Goal: Task Accomplishment & Management: Manage account settings

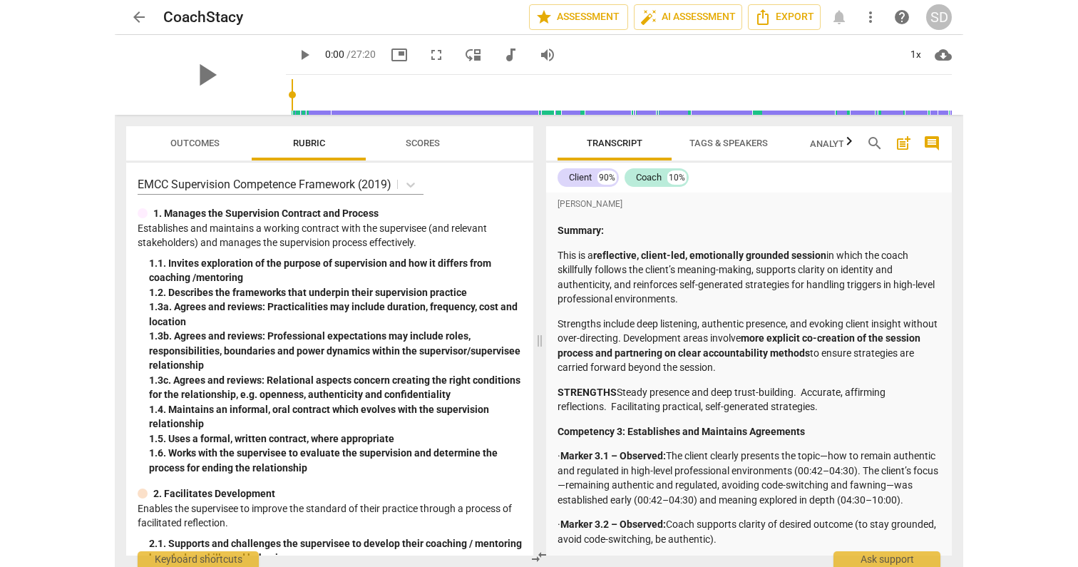
scroll to position [1440, 0]
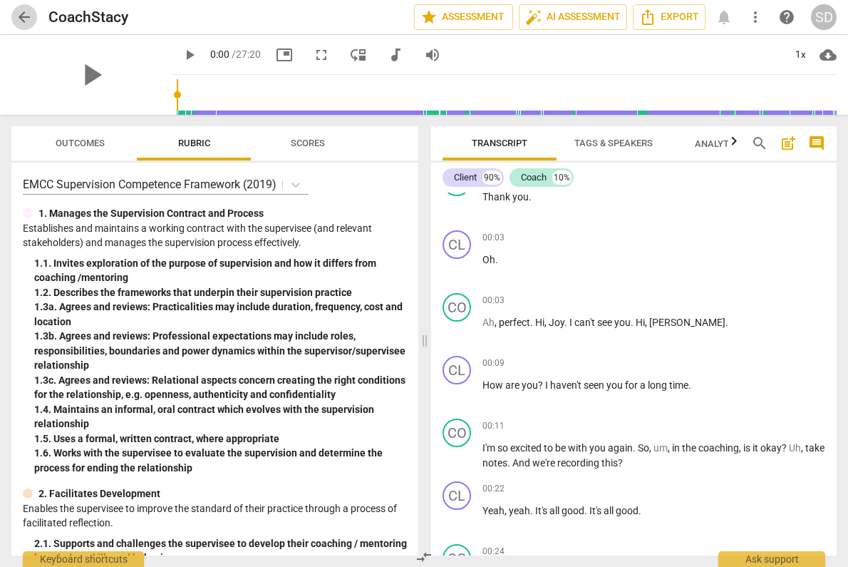
click at [19, 18] on span "arrow_back" at bounding box center [24, 17] width 17 height 17
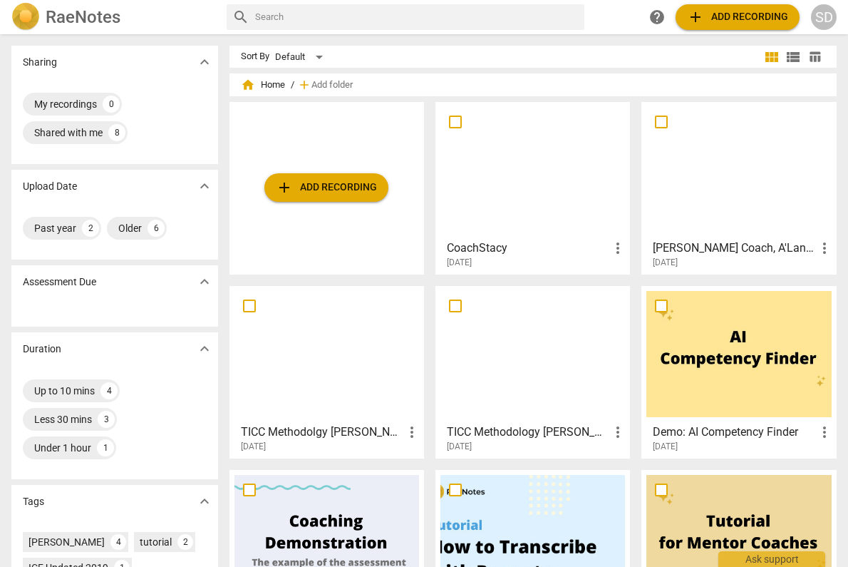
click at [285, 186] on span "add" at bounding box center [284, 187] width 17 height 17
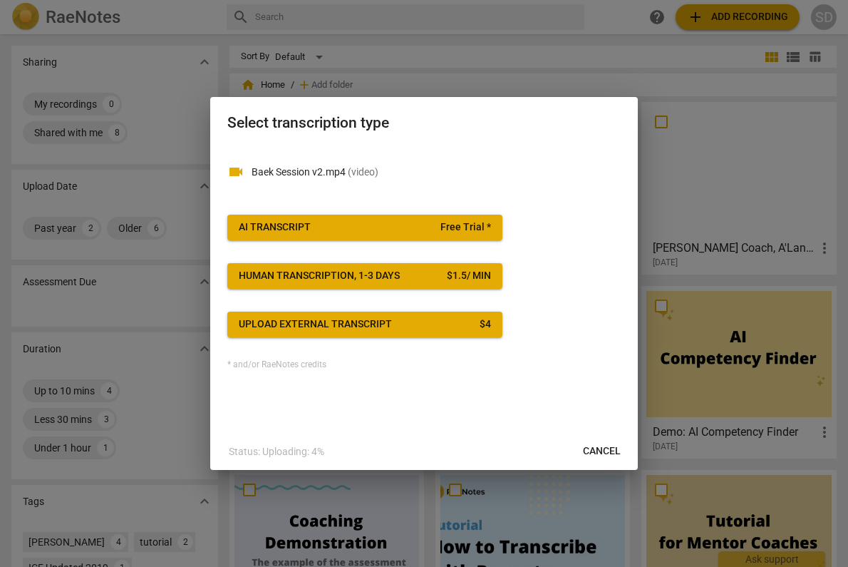
click at [374, 226] on span "AI Transcript Free Trial *" at bounding box center [365, 227] width 252 height 14
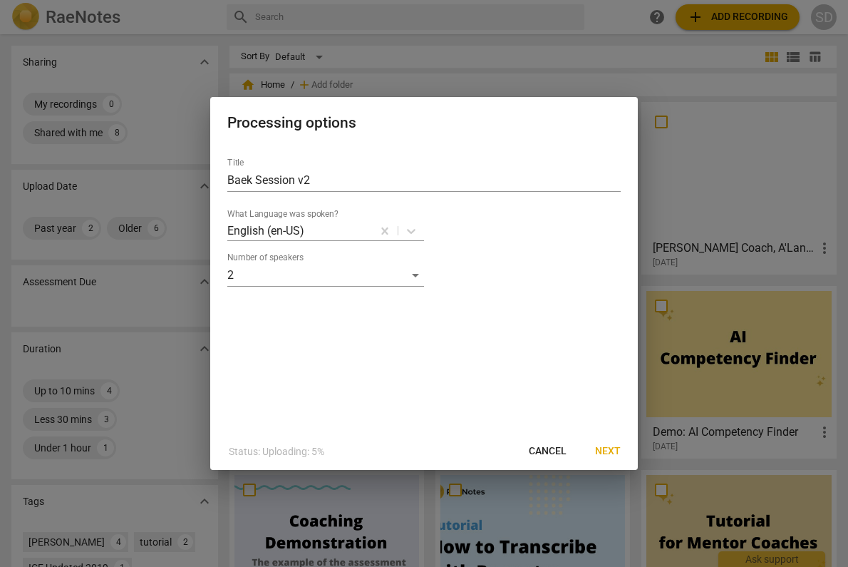
click at [603, 448] on span "Next" at bounding box center [608, 451] width 26 height 14
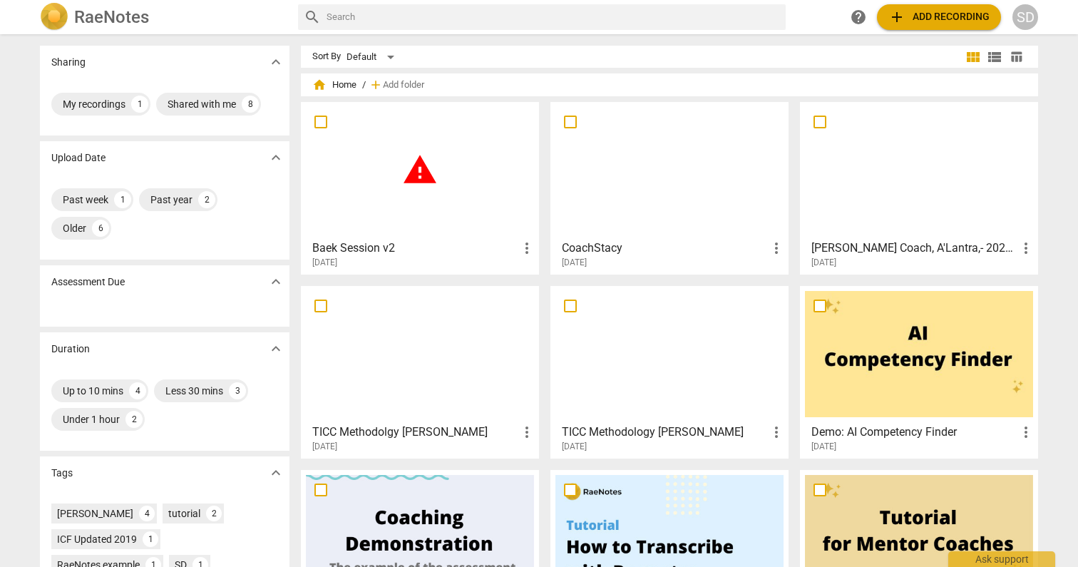
click at [472, 142] on div "warning" at bounding box center [420, 170] width 228 height 126
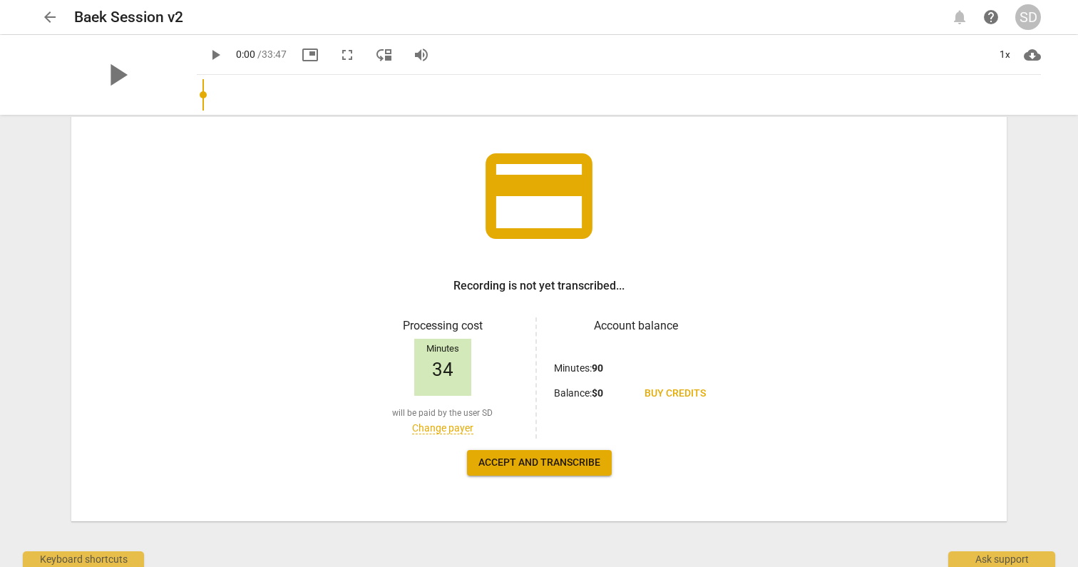
click at [684, 396] on span "Buy credits" at bounding box center [674, 393] width 61 height 14
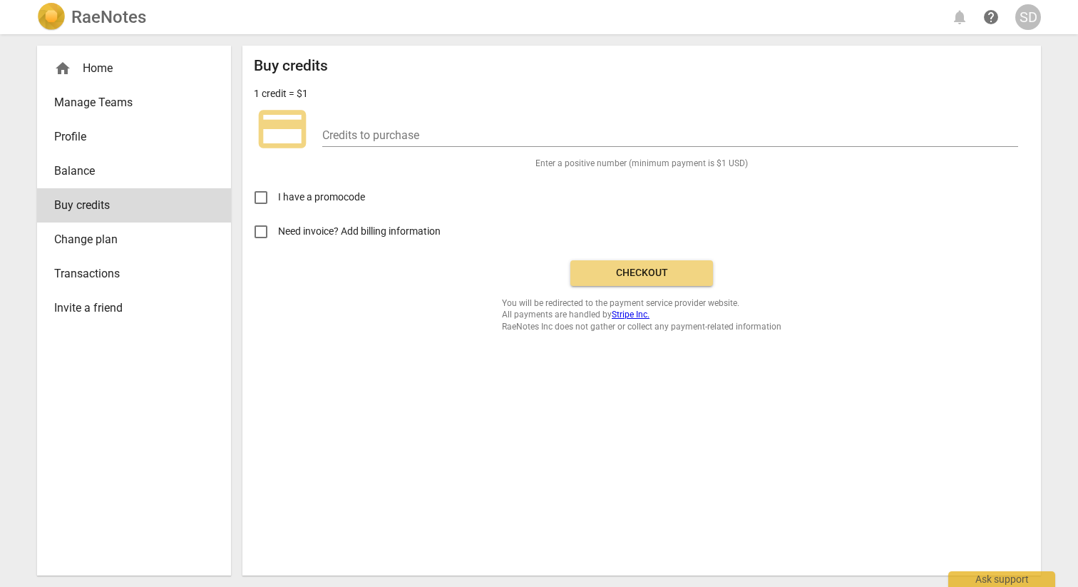
click at [93, 170] on span "Balance" at bounding box center [128, 171] width 148 height 17
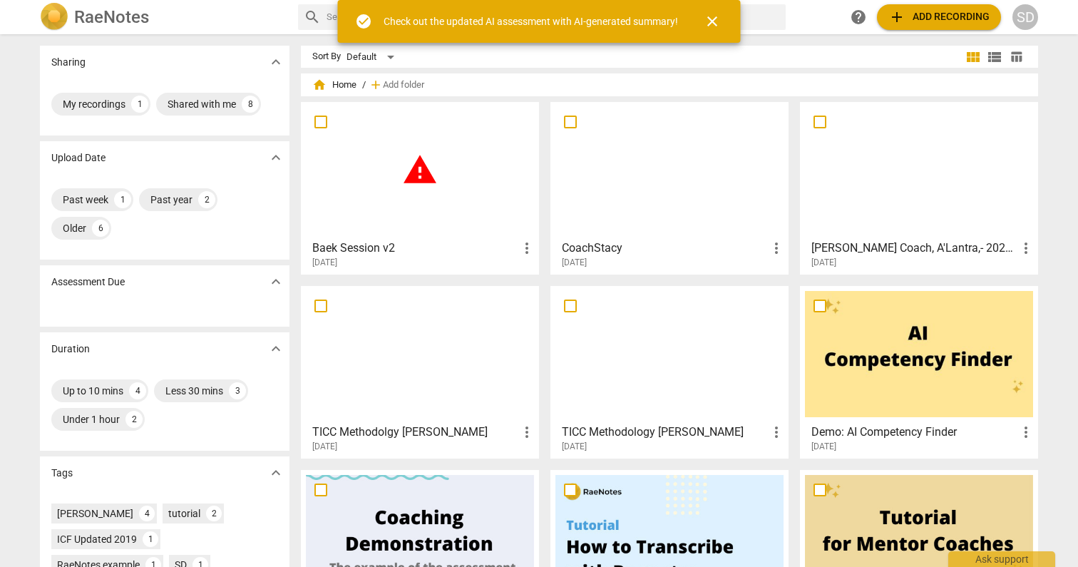
click at [416, 173] on span "warning" at bounding box center [420, 170] width 36 height 36
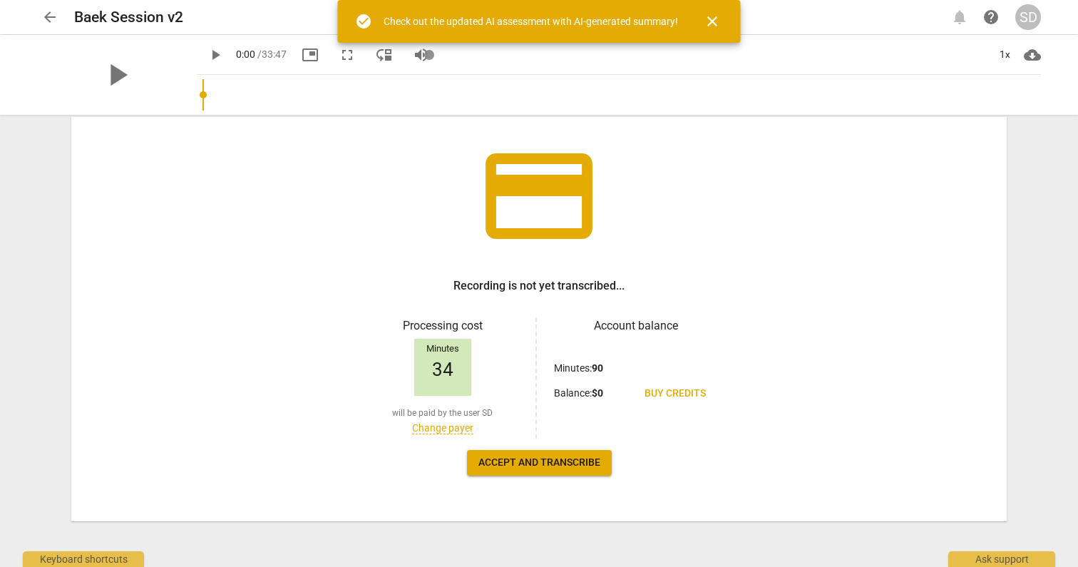
scroll to position [76, 0]
click at [531, 468] on span "Accept and transcribe" at bounding box center [539, 462] width 122 height 14
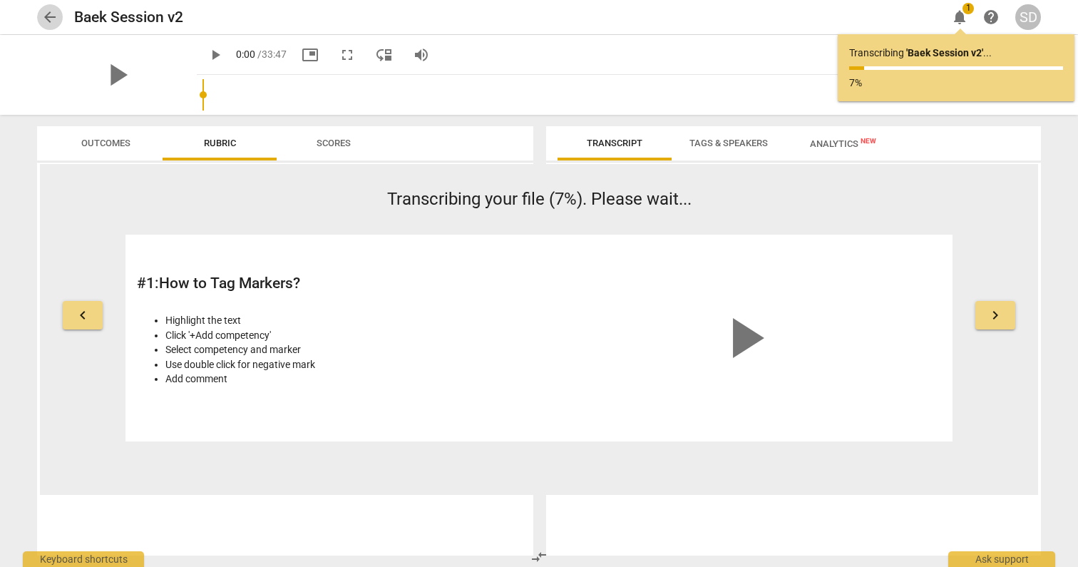
click at [53, 16] on span "arrow_back" at bounding box center [49, 17] width 17 height 17
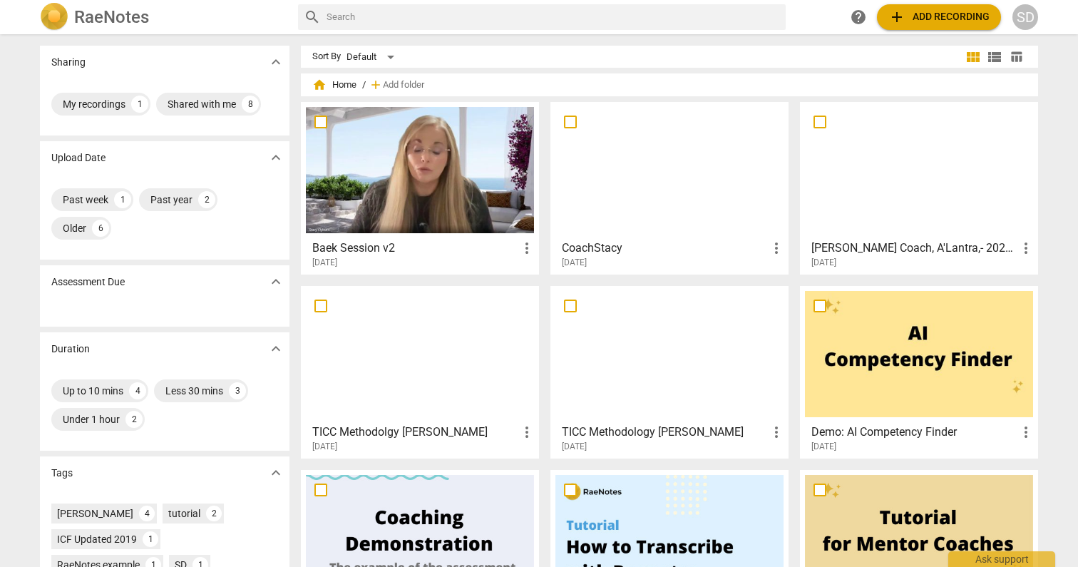
click at [448, 169] on div at bounding box center [420, 170] width 228 height 126
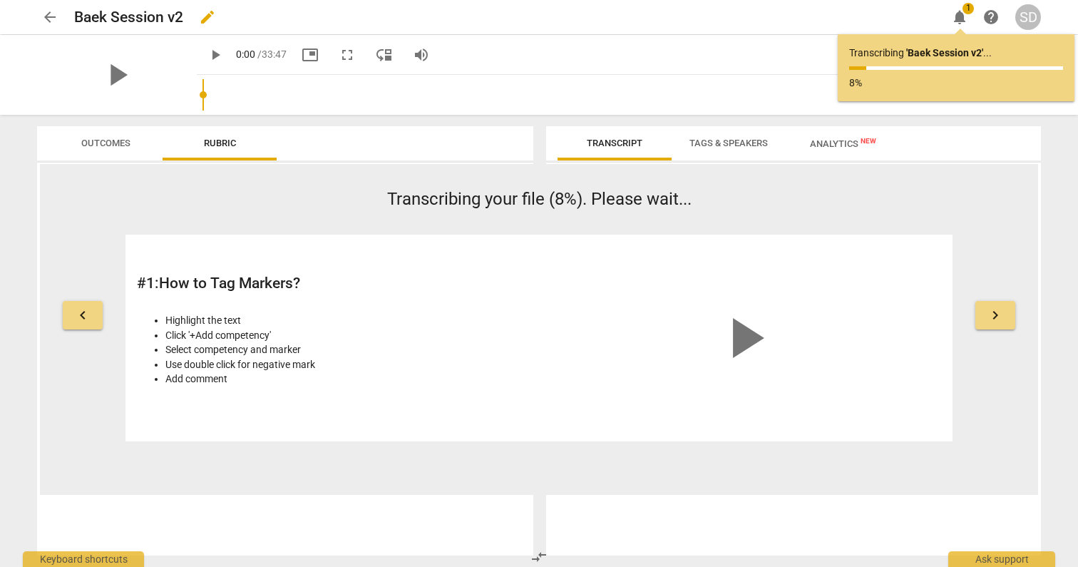
click at [204, 17] on span "edit" at bounding box center [207, 17] width 17 height 17
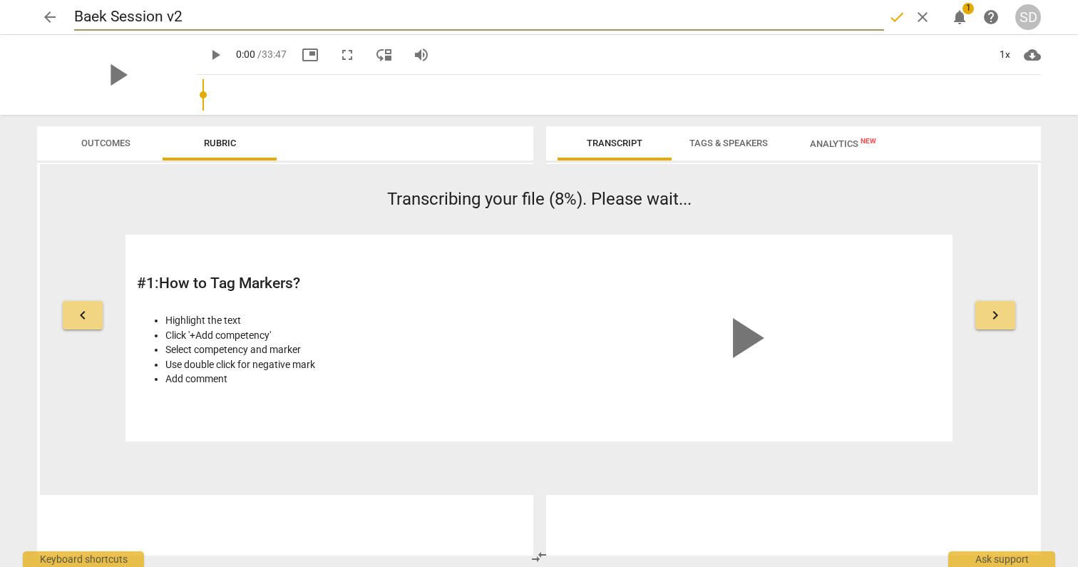
click at [53, 14] on span "arrow_back" at bounding box center [49, 17] width 17 height 17
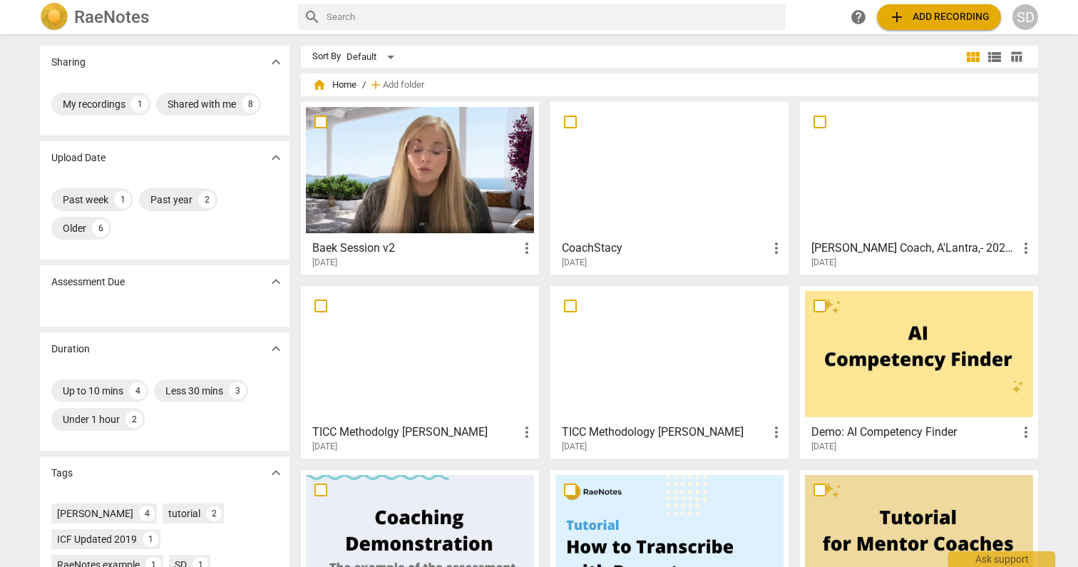
click at [402, 170] on div at bounding box center [420, 170] width 228 height 126
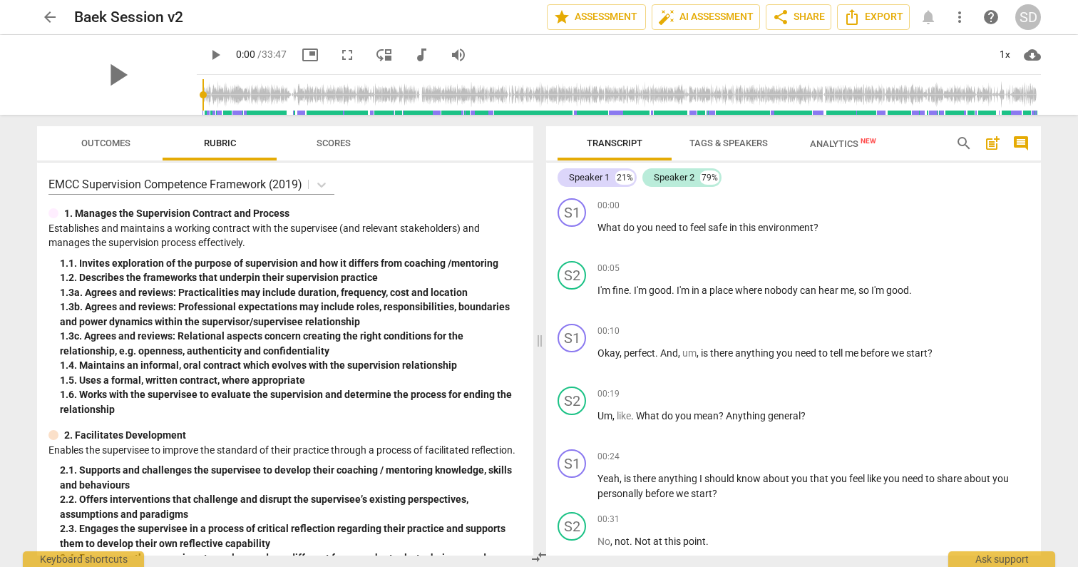
click at [741, 141] on span "Tags & Speakers" at bounding box center [728, 143] width 78 height 11
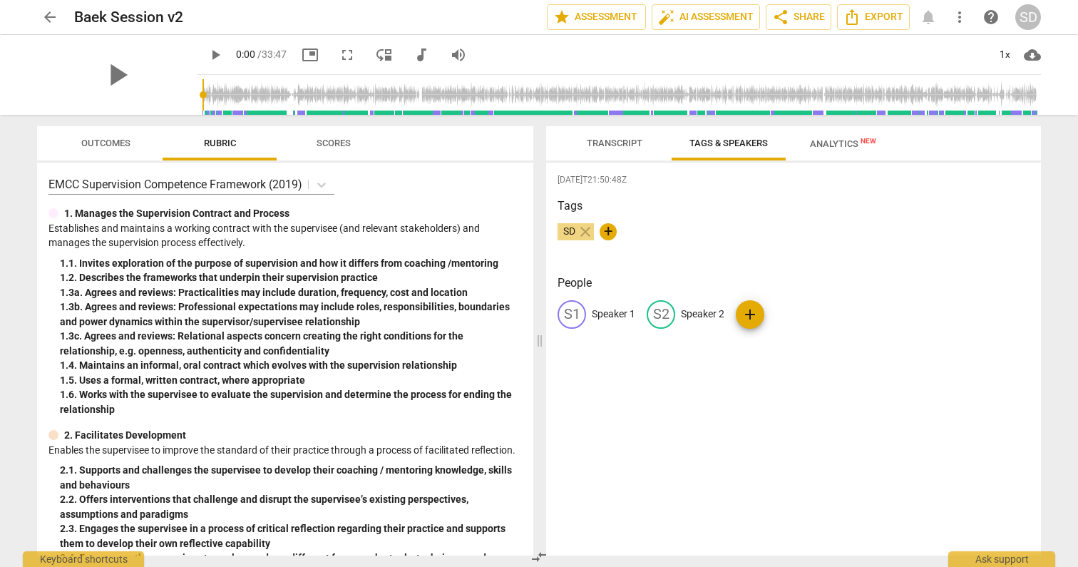
click at [840, 146] on span "Analytics New" at bounding box center [843, 143] width 66 height 11
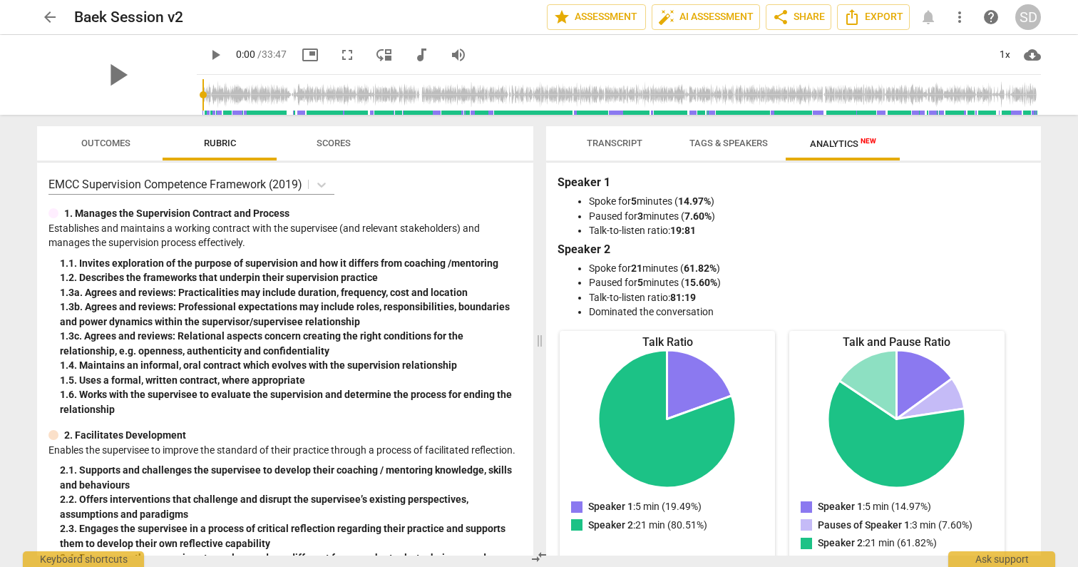
click at [739, 140] on span "Tags & Speakers" at bounding box center [728, 143] width 78 height 11
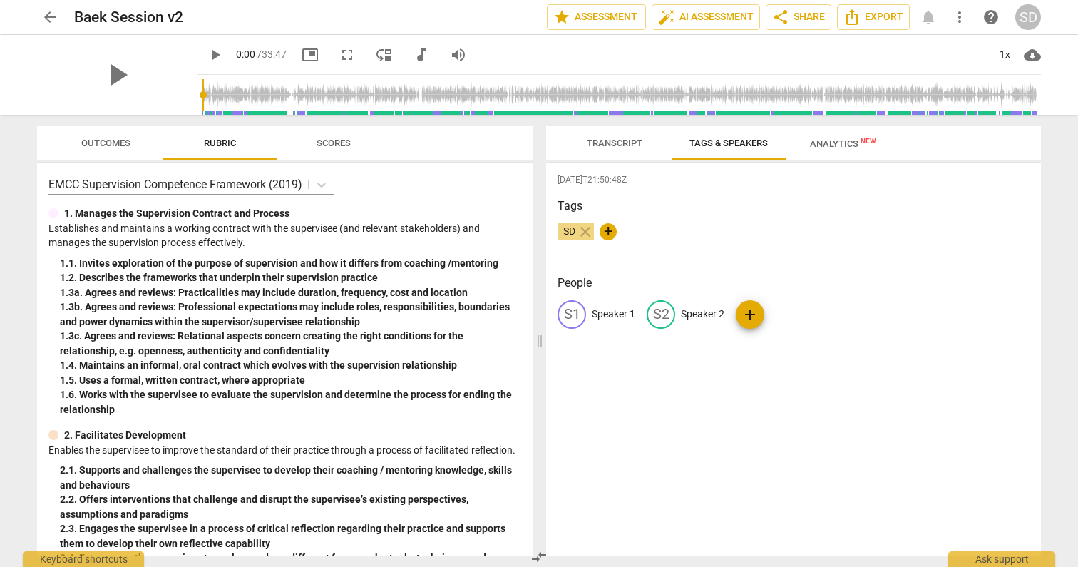
click at [621, 140] on span "Transcript" at bounding box center [615, 143] width 56 height 11
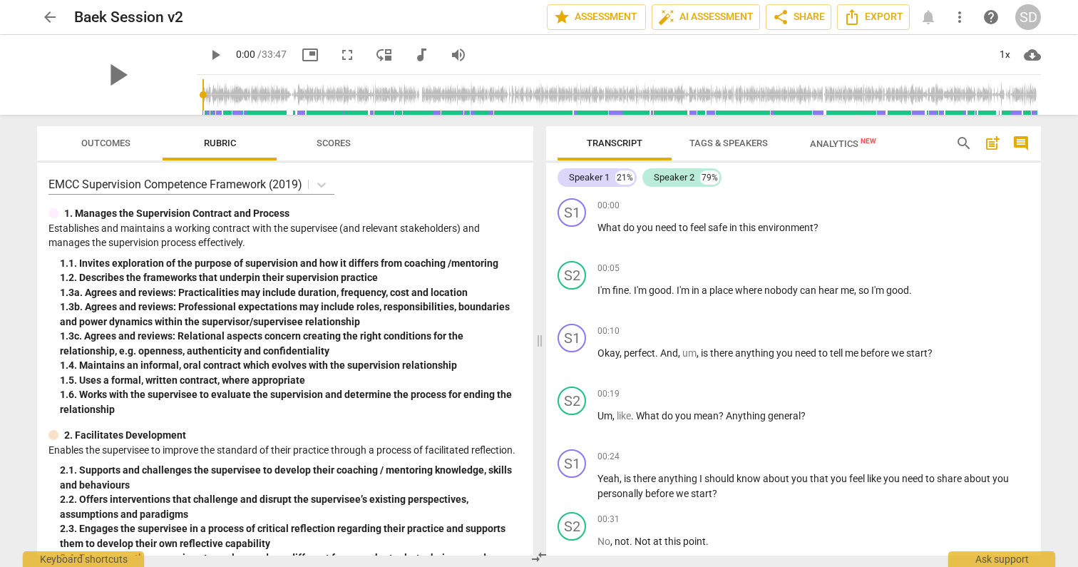
click at [338, 138] on span "Scores" at bounding box center [333, 143] width 34 height 11
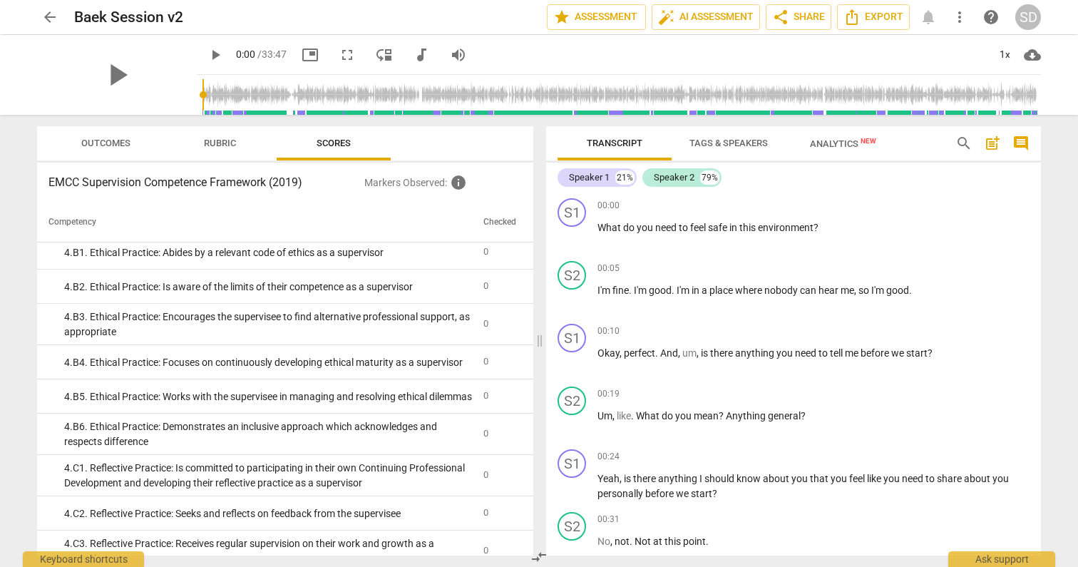
scroll to position [1172, 0]
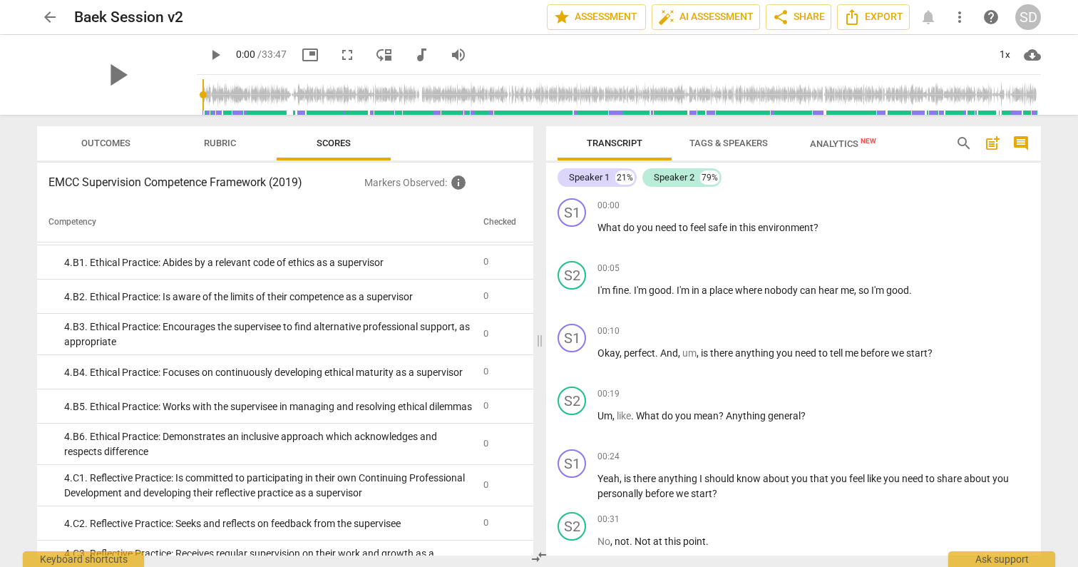
click at [113, 133] on button "Outcomes" at bounding box center [105, 143] width 114 height 34
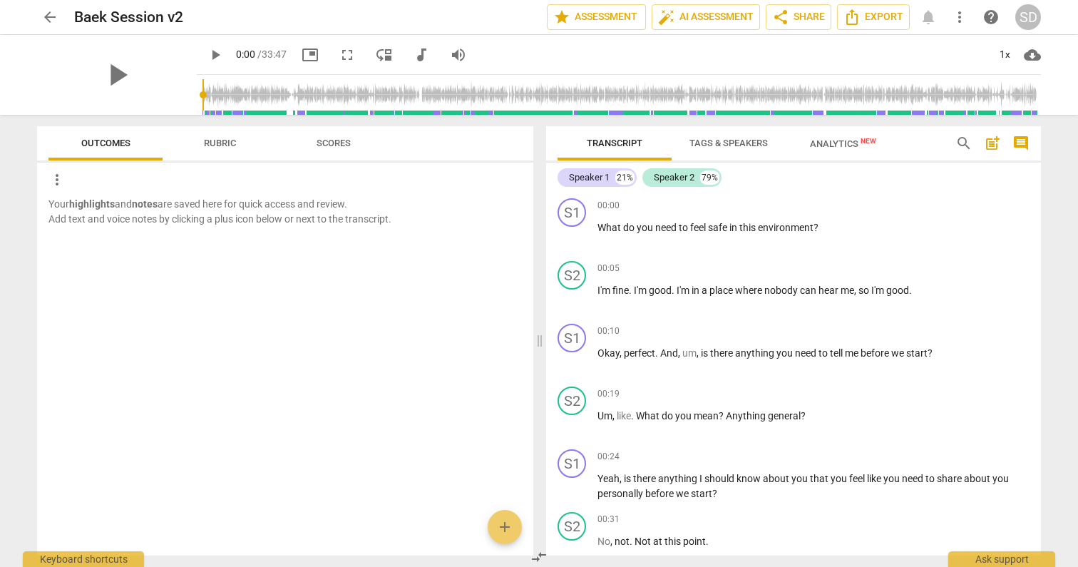
click at [214, 141] on span "Rubric" at bounding box center [220, 143] width 32 height 11
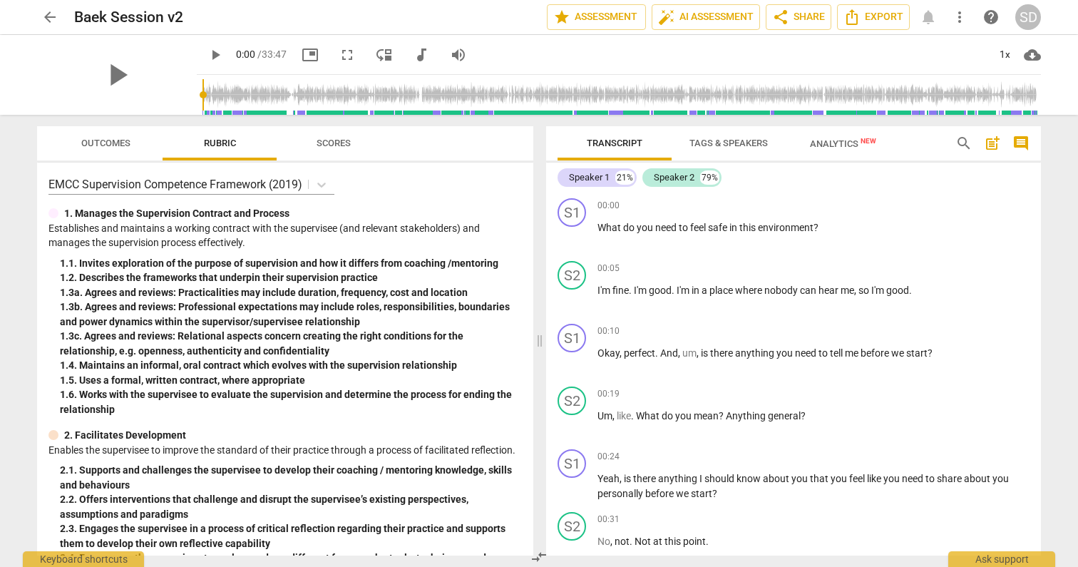
click at [50, 14] on span "arrow_back" at bounding box center [49, 17] width 17 height 17
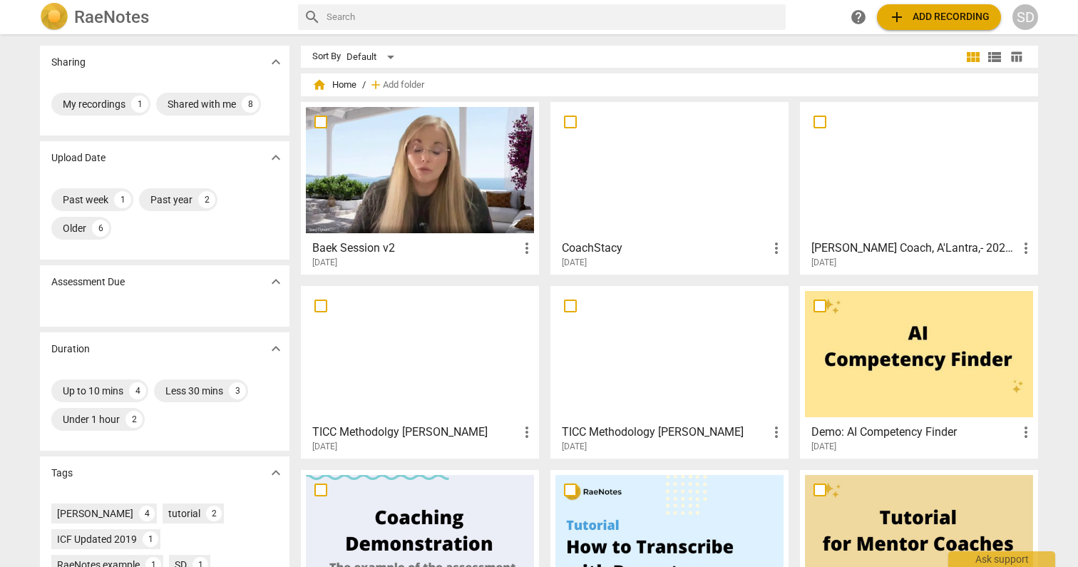
click at [1034, 19] on div "SD" at bounding box center [1025, 17] width 26 height 26
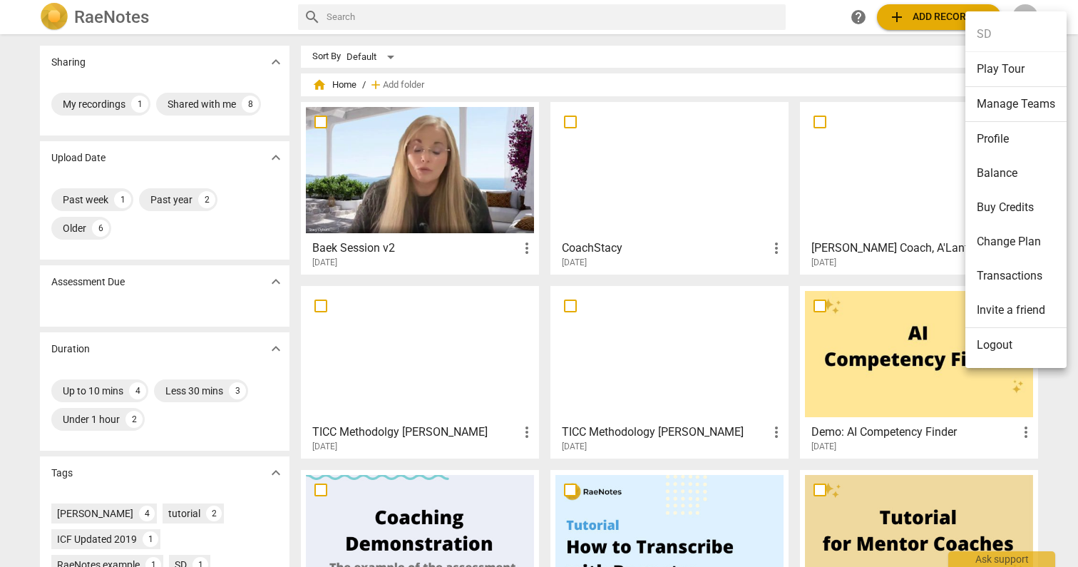
click at [1012, 175] on li "Balance" at bounding box center [1015, 173] width 101 height 34
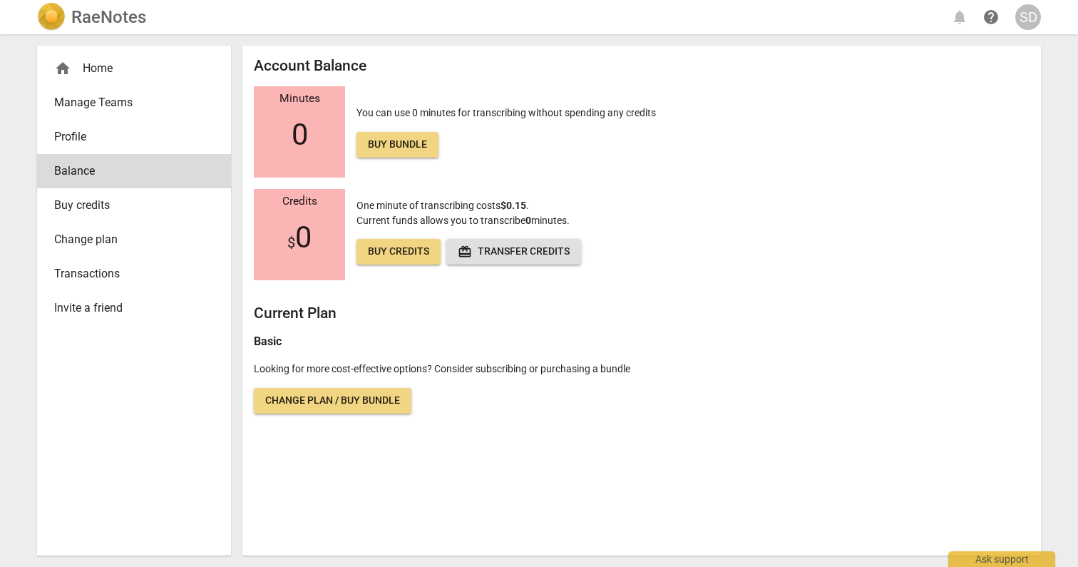
click at [101, 205] on span "Buy credits" at bounding box center [128, 205] width 148 height 17
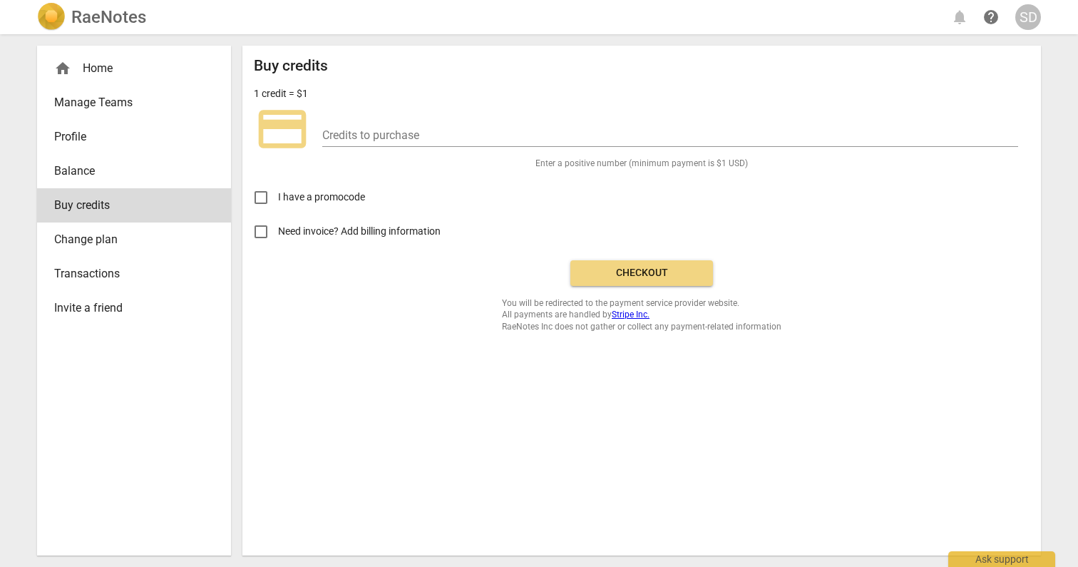
click at [88, 175] on span "Balance" at bounding box center [128, 171] width 148 height 17
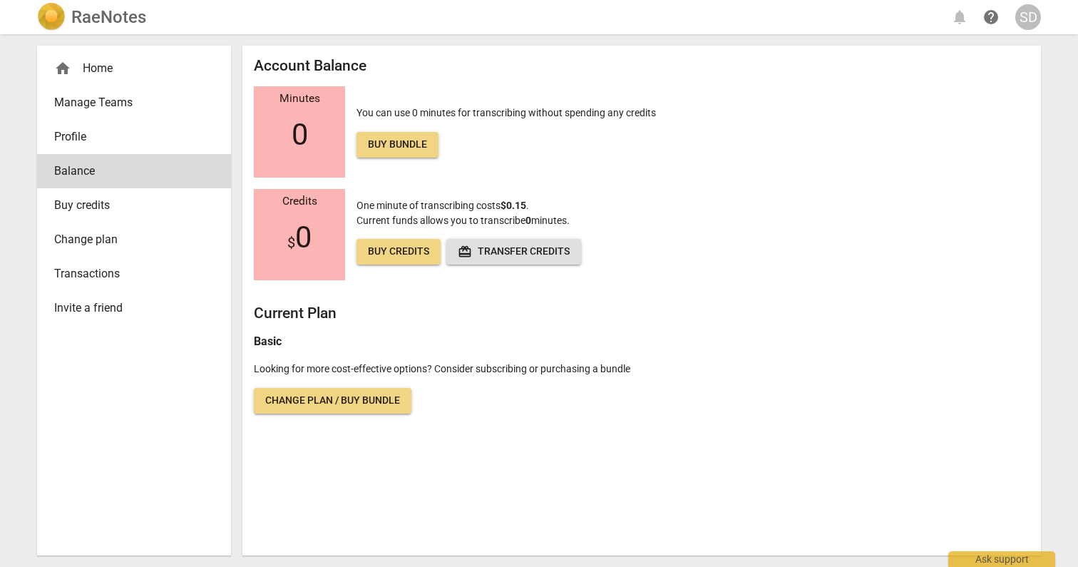
click at [84, 137] on span "Profile" at bounding box center [128, 136] width 148 height 17
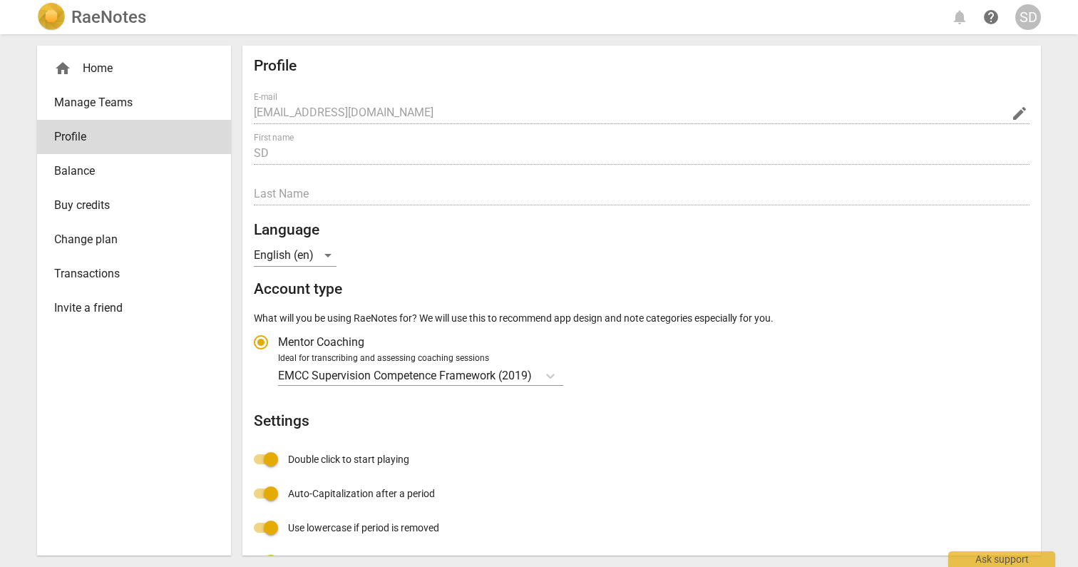
radio input "false"
click at [98, 63] on div "home Home" at bounding box center [128, 68] width 148 height 17
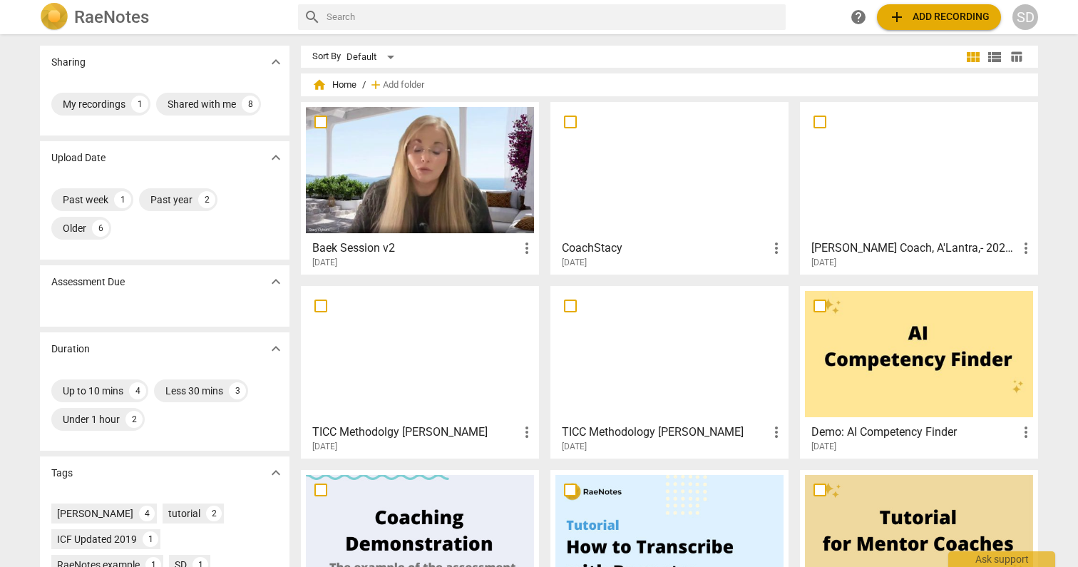
click at [525, 247] on span "more_vert" at bounding box center [526, 247] width 17 height 17
click at [490, 261] on div at bounding box center [539, 283] width 1078 height 567
click at [272, 63] on span "expand_more" at bounding box center [275, 61] width 17 height 17
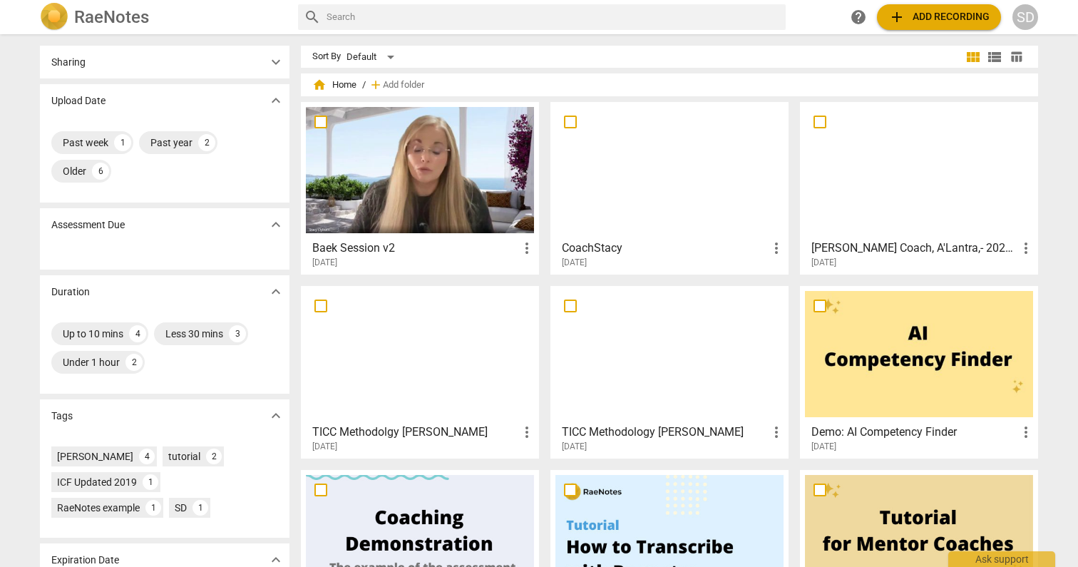
click at [272, 63] on span "expand_more" at bounding box center [275, 61] width 17 height 17
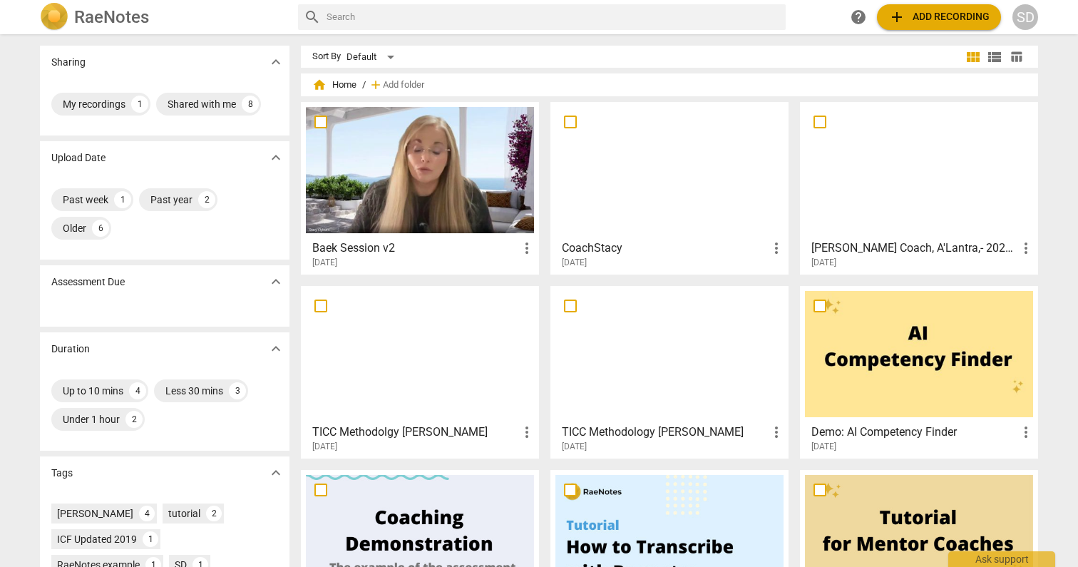
click at [529, 252] on span "more_vert" at bounding box center [526, 247] width 17 height 17
click at [456, 262] on div at bounding box center [539, 283] width 1078 height 567
click at [321, 122] on input "checkbox" at bounding box center [321, 121] width 30 height 17
checkbox input "false"
click at [388, 55] on div "Default" at bounding box center [372, 57] width 53 height 23
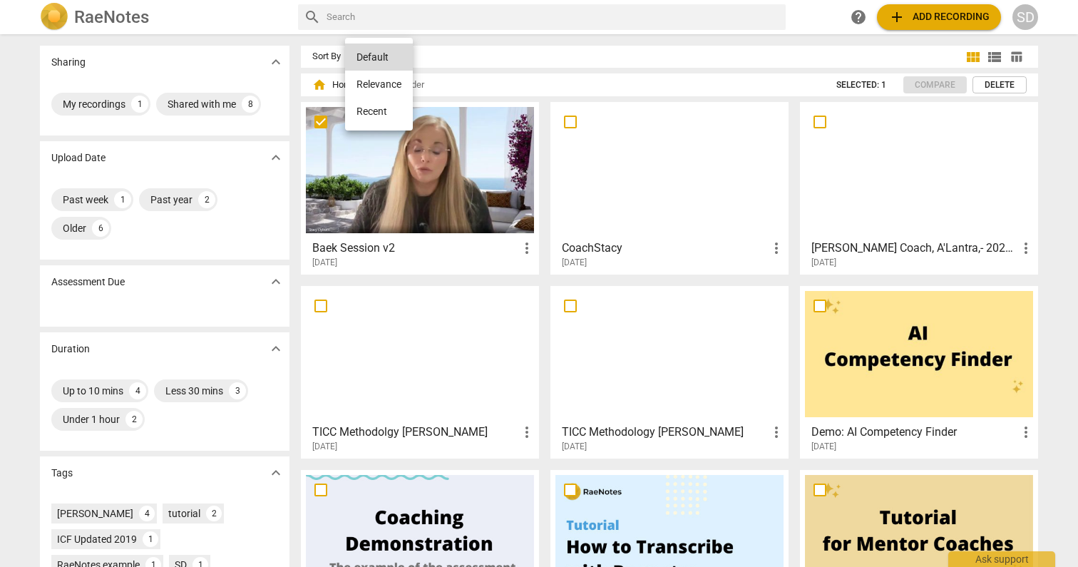
click at [463, 52] on div at bounding box center [539, 283] width 1078 height 567
click at [321, 120] on input "checkbox" at bounding box center [321, 121] width 30 height 17
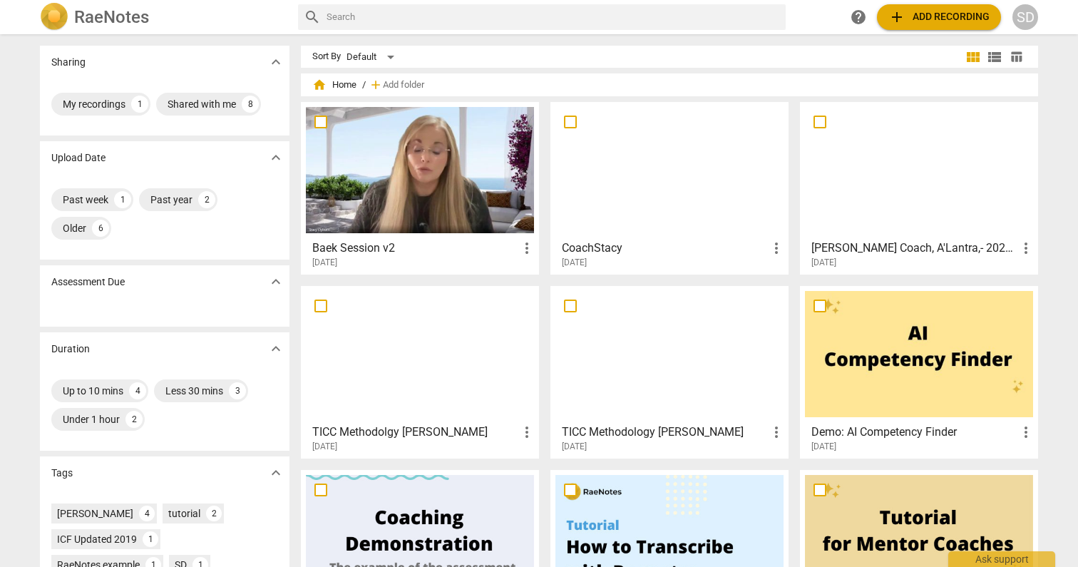
click at [1028, 10] on div "SD" at bounding box center [1025, 17] width 26 height 26
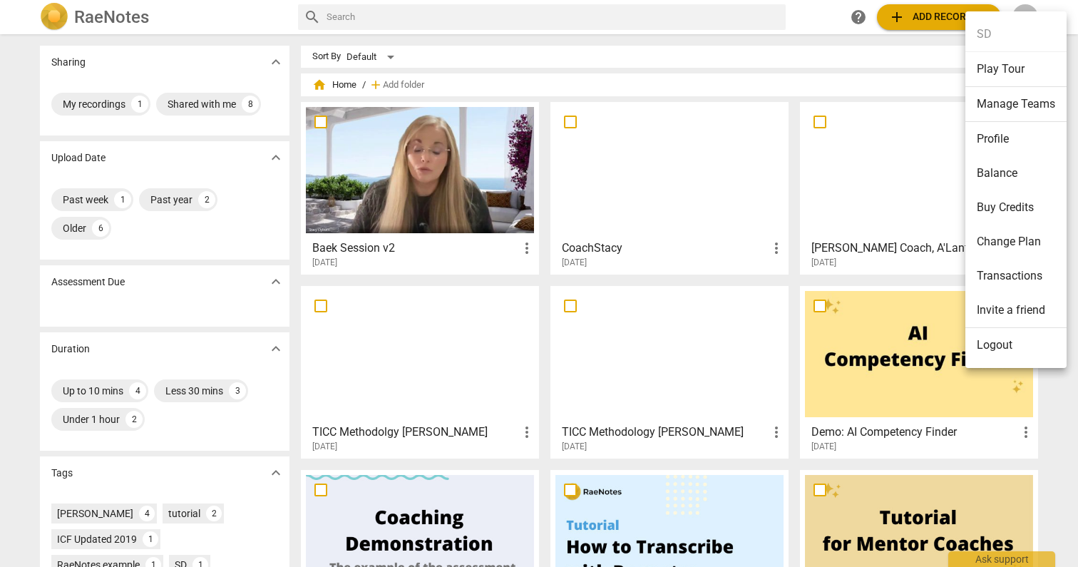
click at [1005, 173] on li "Balance" at bounding box center [1015, 173] width 101 height 34
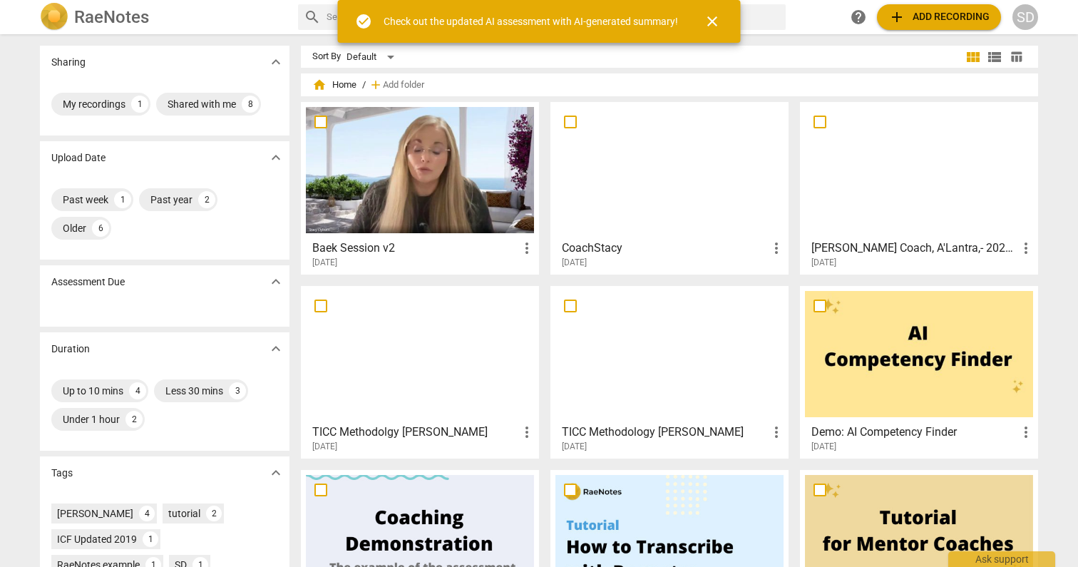
click at [722, 23] on span "close" at bounding box center [712, 21] width 34 height 17
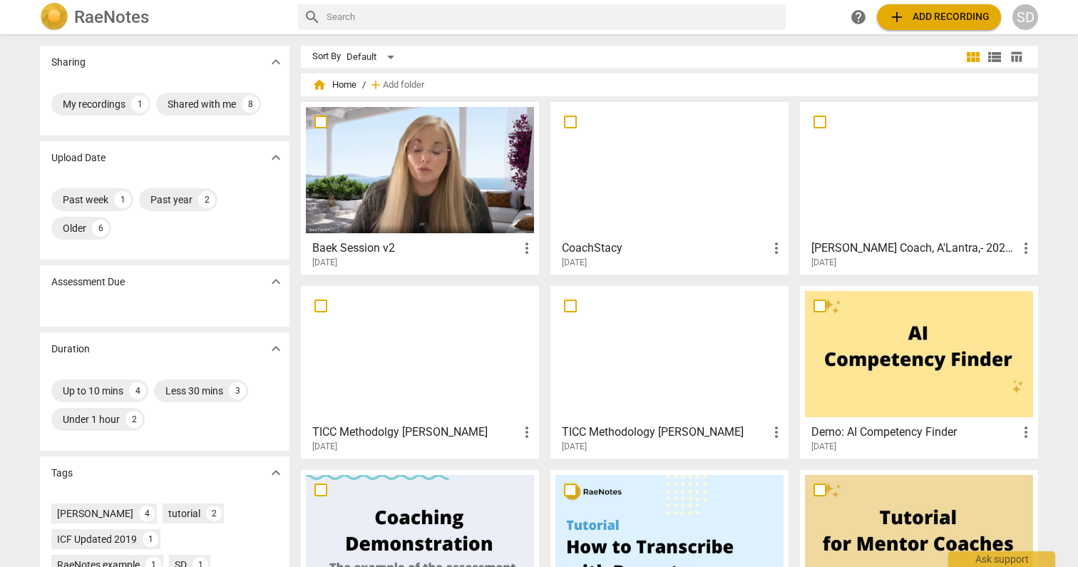
click at [480, 145] on div at bounding box center [420, 170] width 228 height 126
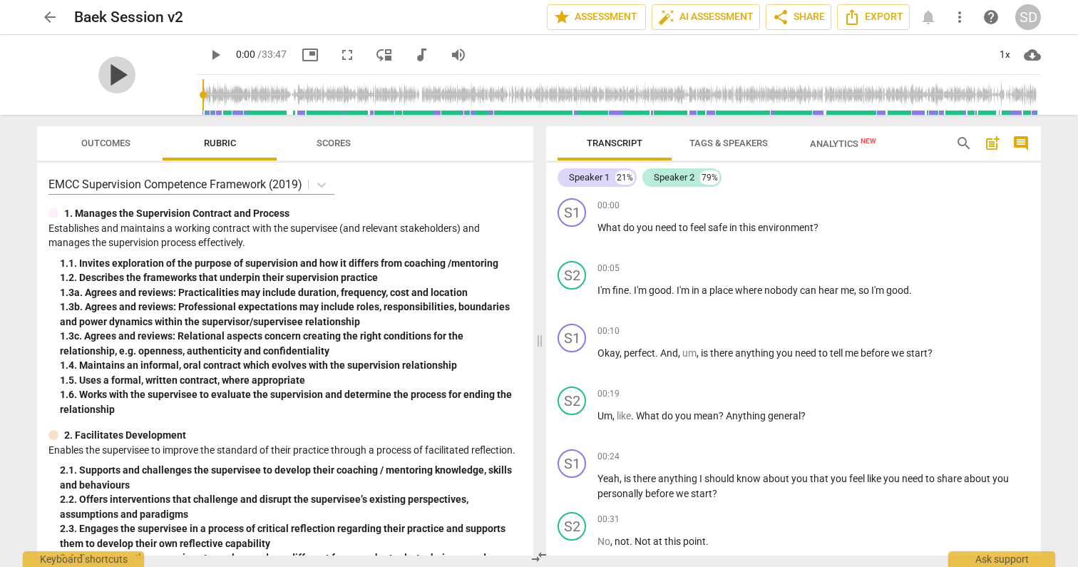
click at [115, 73] on span "play_arrow" at bounding box center [116, 74] width 37 height 37
click at [111, 77] on span "pause" at bounding box center [116, 74] width 37 height 37
type input "2"
click at [51, 14] on span "arrow_back" at bounding box center [49, 17] width 17 height 17
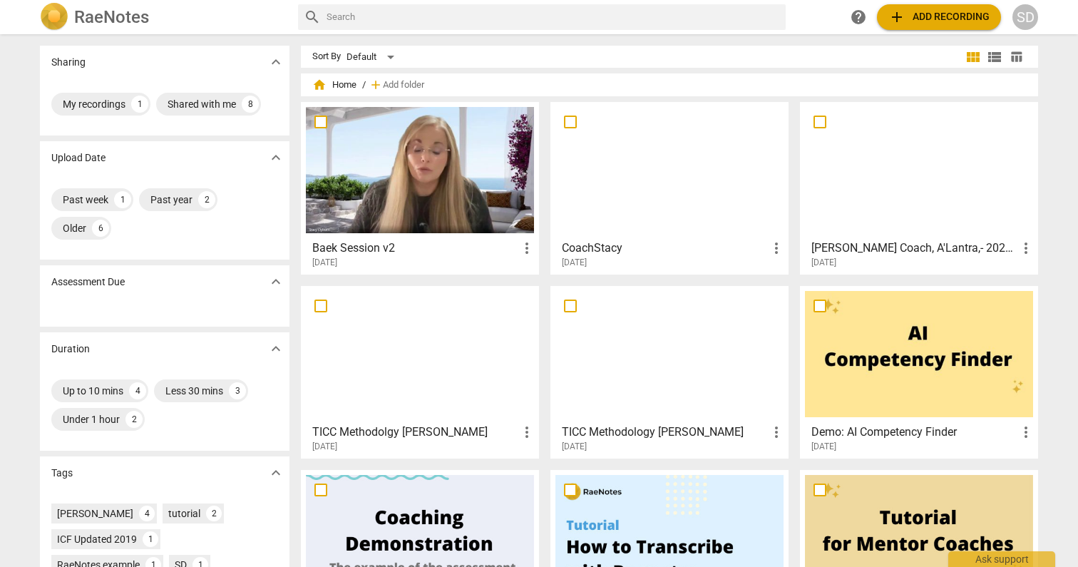
click at [273, 59] on span "expand_more" at bounding box center [275, 61] width 17 height 17
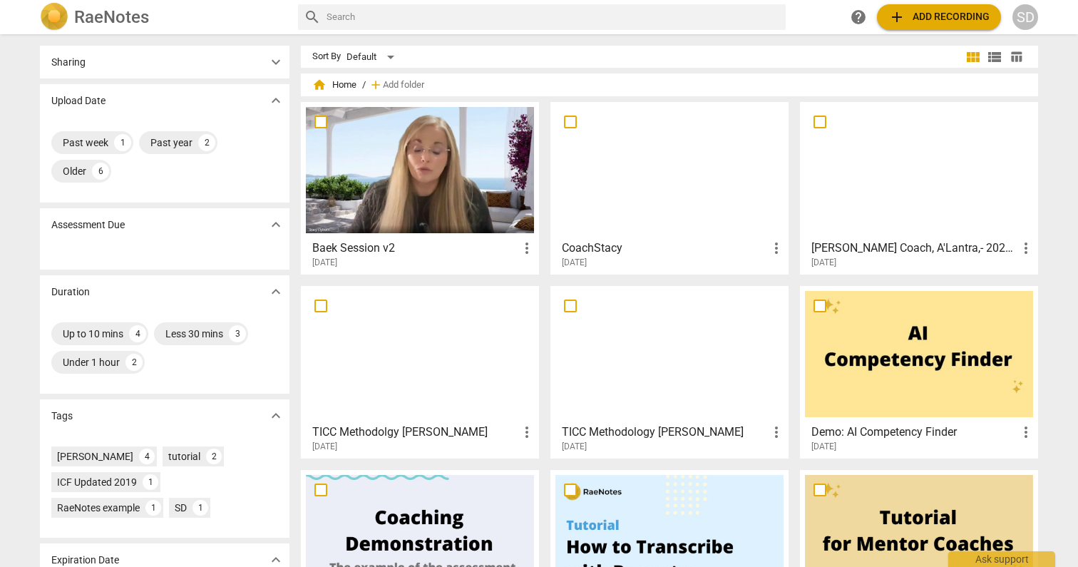
click at [273, 59] on span "expand_more" at bounding box center [275, 61] width 17 height 17
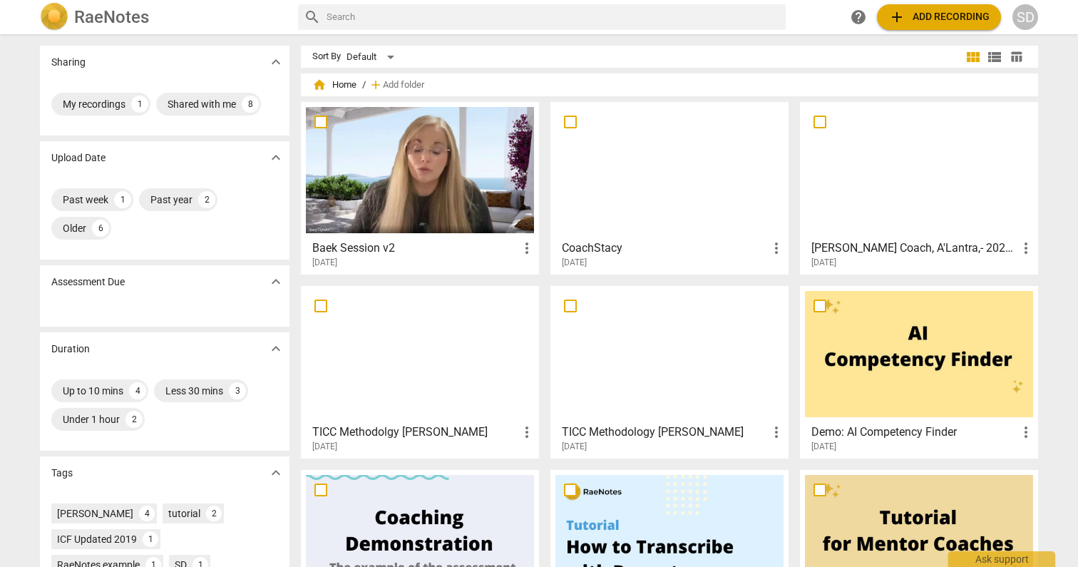
click at [319, 122] on input "checkbox" at bounding box center [321, 121] width 30 height 17
click at [102, 101] on div "My recordings" at bounding box center [94, 104] width 63 height 14
checkbox input "true"
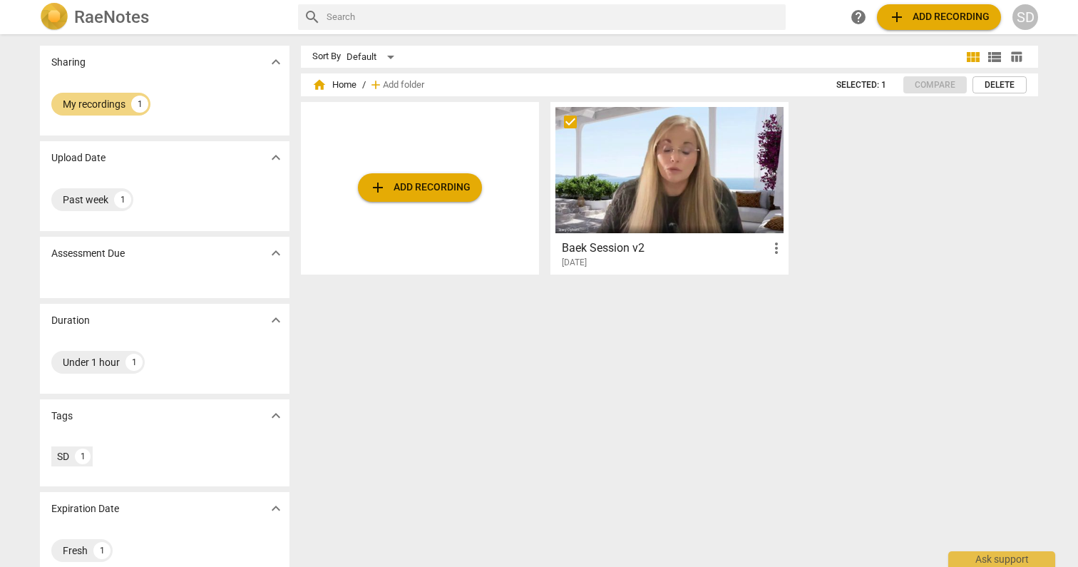
click at [1027, 11] on div "SD" at bounding box center [1025, 17] width 26 height 26
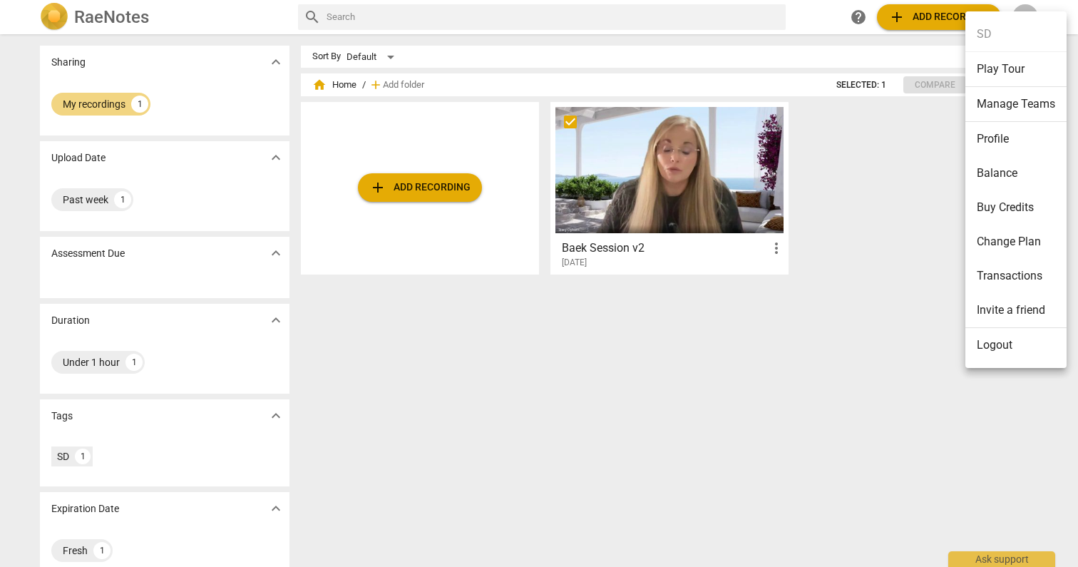
click at [1026, 311] on li "Invite a friend" at bounding box center [1015, 310] width 101 height 35
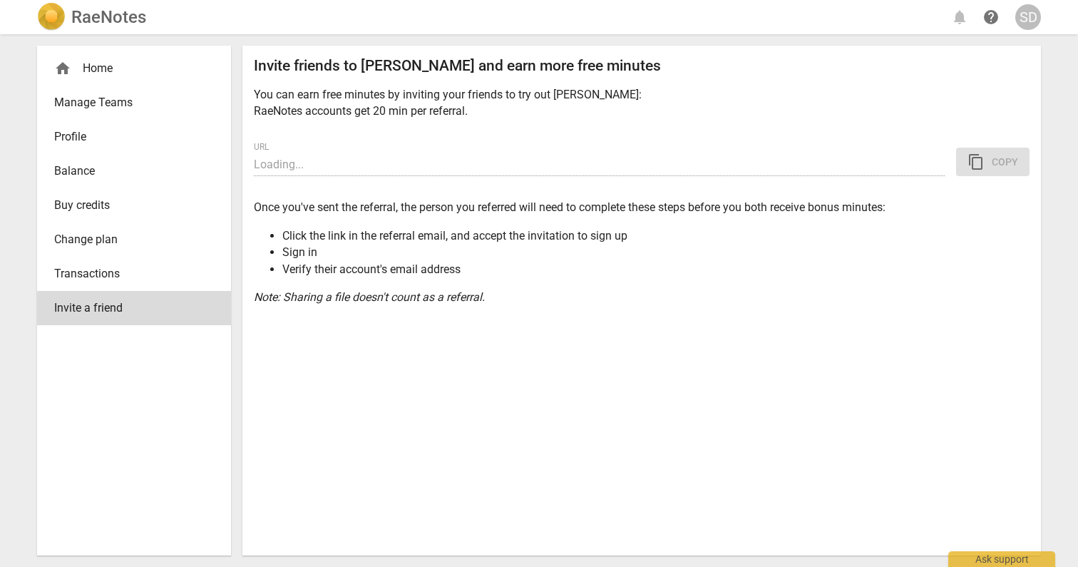
type input "https://app.raenotes.com/invitation/gAAAAABorOJtPj3cUhZuMAsL4iNyXpjazpEFhcxmvhE…"
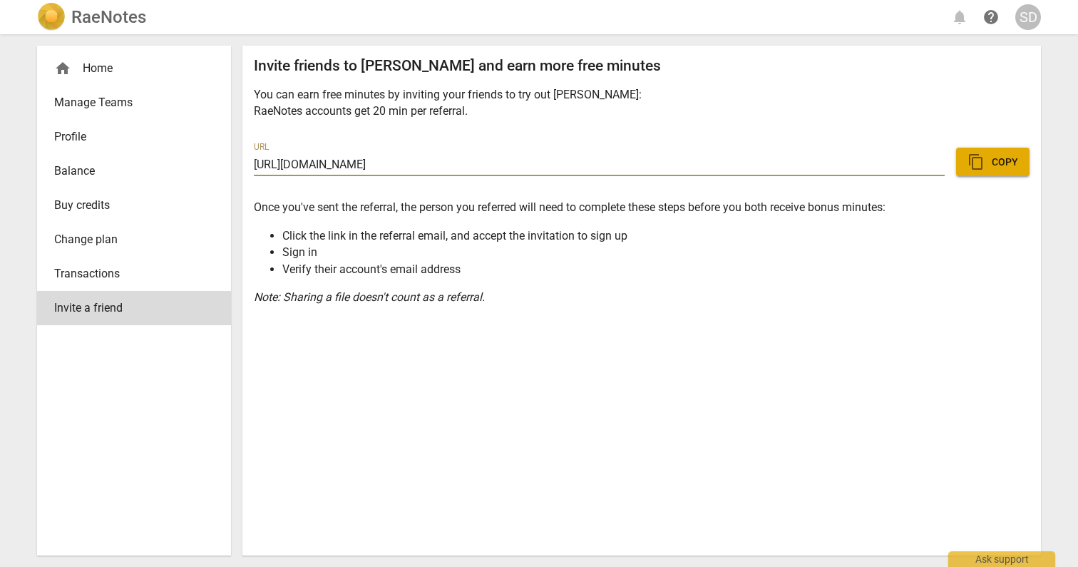
click at [1001, 165] on span "content_copy Copy" at bounding box center [992, 161] width 51 height 17
